Goal: Check status: Check status

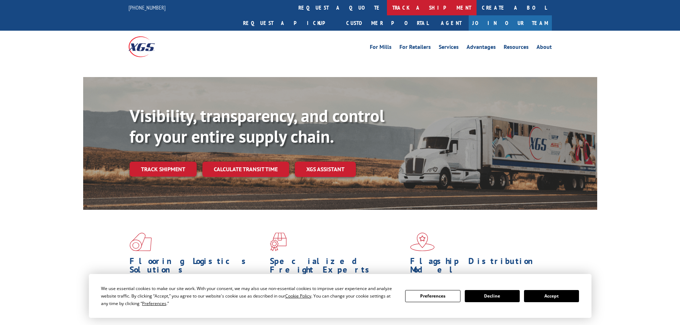
click at [387, 10] on link "track a shipment" at bounding box center [432, 7] width 90 height 15
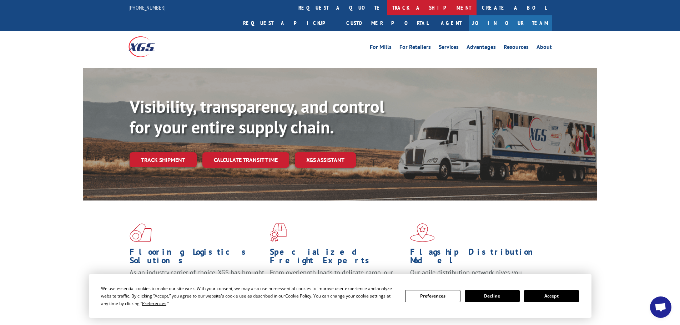
click at [387, 10] on link "track a shipment" at bounding box center [432, 7] width 90 height 15
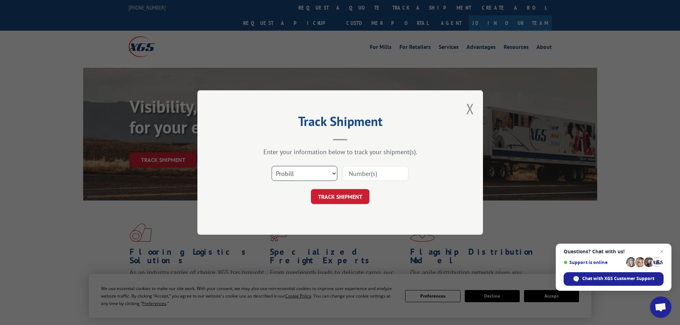
click at [320, 170] on select "Select category... Probill BOL PO" at bounding box center [305, 173] width 66 height 15
select select "po"
click at [272, 166] on select "Select category... Probill BOL PO" at bounding box center [305, 173] width 66 height 15
click at [358, 172] on input at bounding box center [376, 173] width 66 height 15
type input "40536717"
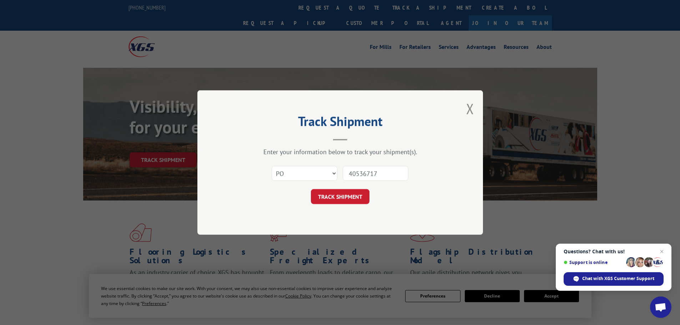
drag, startPoint x: 353, startPoint y: 203, endPoint x: 358, endPoint y: 205, distance: 5.1
click at [358, 205] on div "Track Shipment Enter your information below to track your shipment(s). Select c…" at bounding box center [339, 162] width 285 height 145
click at [360, 193] on button "TRACK SHIPMENT" at bounding box center [340, 196] width 59 height 15
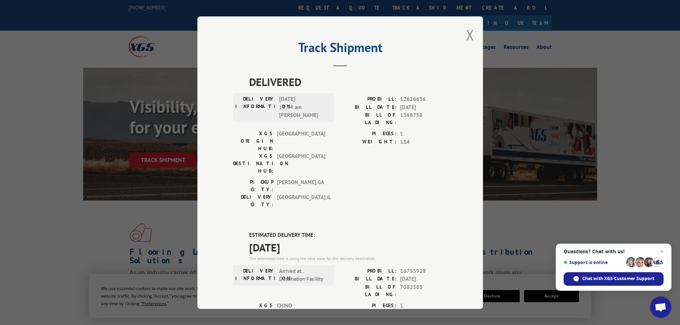
drag, startPoint x: 469, startPoint y: 35, endPoint x: 455, endPoint y: 39, distance: 14.1
click at [461, 36] on div "Track Shipment DELIVERED DELIVERY INFORMATION: [DATE] 11:44 am [PERSON_NAME]: 1…" at bounding box center [339, 162] width 285 height 293
click at [467, 32] on button "Close modal" at bounding box center [470, 34] width 8 height 19
